Goal: Task Accomplishment & Management: Use online tool/utility

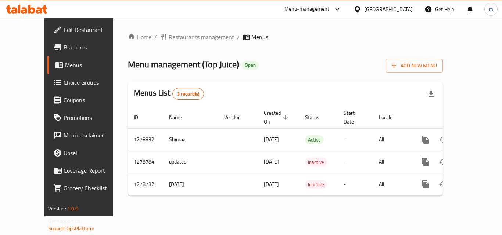
click at [64, 80] on span "Choice Groups" at bounding box center [93, 82] width 59 height 9
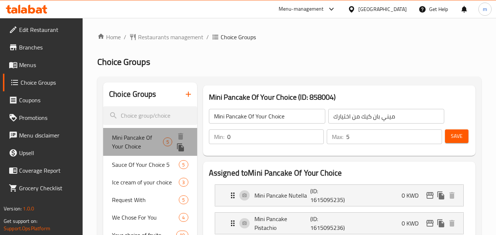
click at [135, 145] on span "Mini Pancake Of Your Choice" at bounding box center [137, 142] width 51 height 18
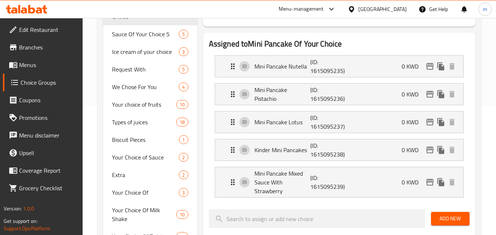
scroll to position [110, 0]
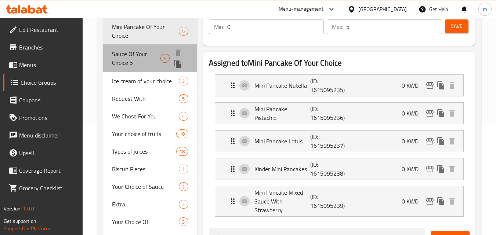
click at [126, 61] on span "Sauce Of Your Choice 5" at bounding box center [136, 59] width 48 height 18
type input "Sauce Of Your Choice 5"
type input "صوص من اختيارك 5"
type input "1"
type input "2"
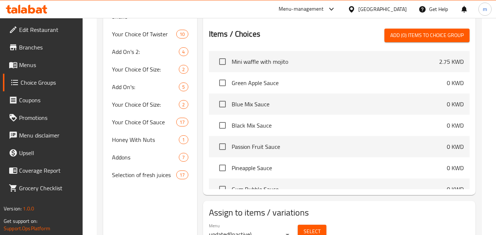
scroll to position [257, 0]
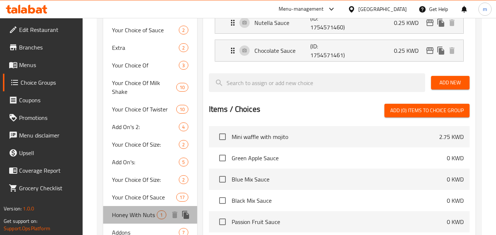
click at [142, 213] on div "Honey With Nuts 1" at bounding box center [150, 215] width 94 height 18
type input "Honey With Nuts"
type input "عسل مع مكسرات"
type input "0"
type input "1"
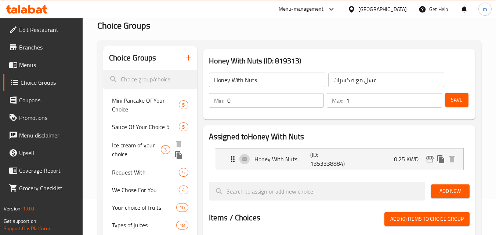
scroll to position [0, 0]
